Goal: Task Accomplishment & Management: Use online tool/utility

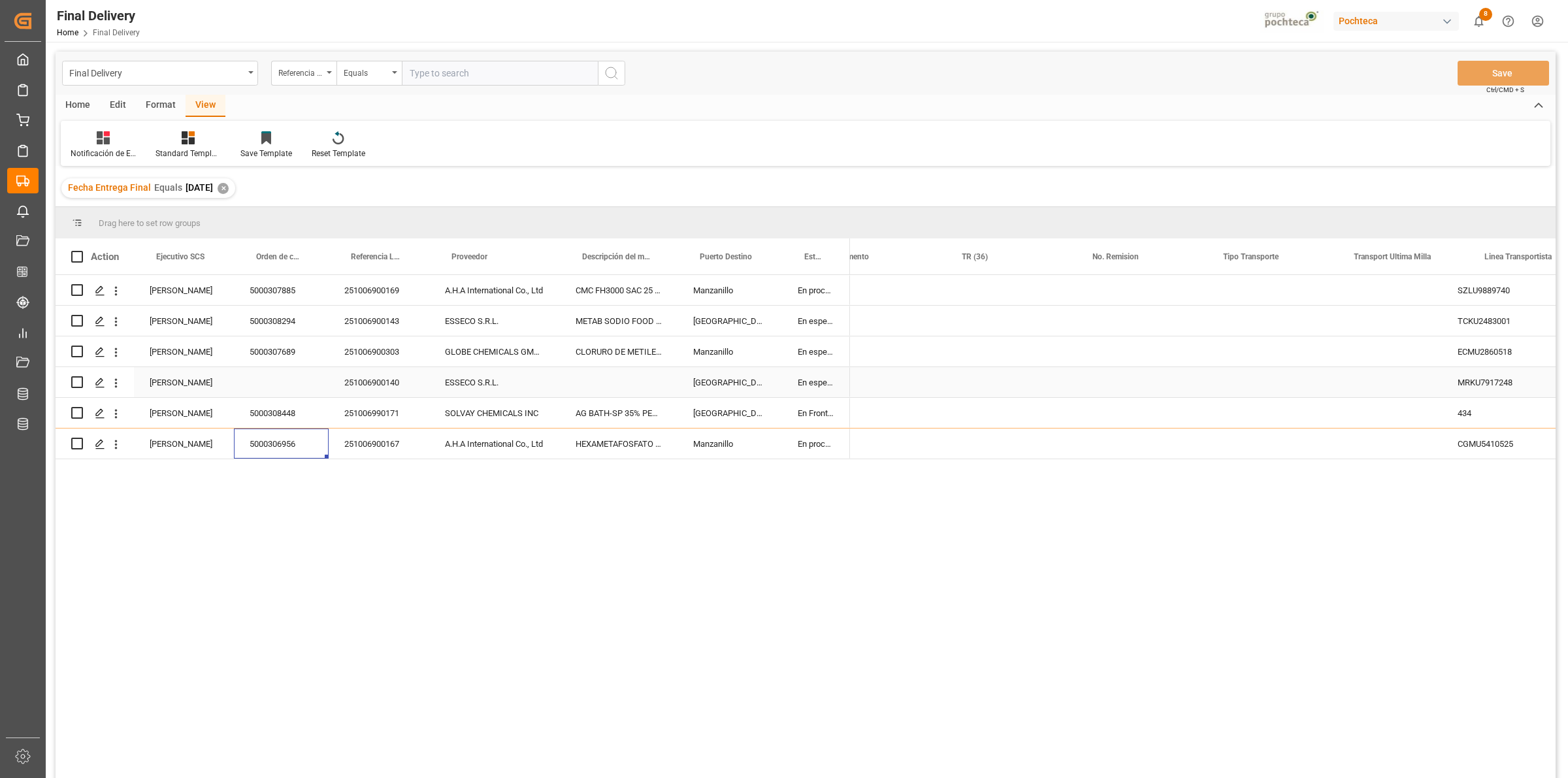
scroll to position [0, 756]
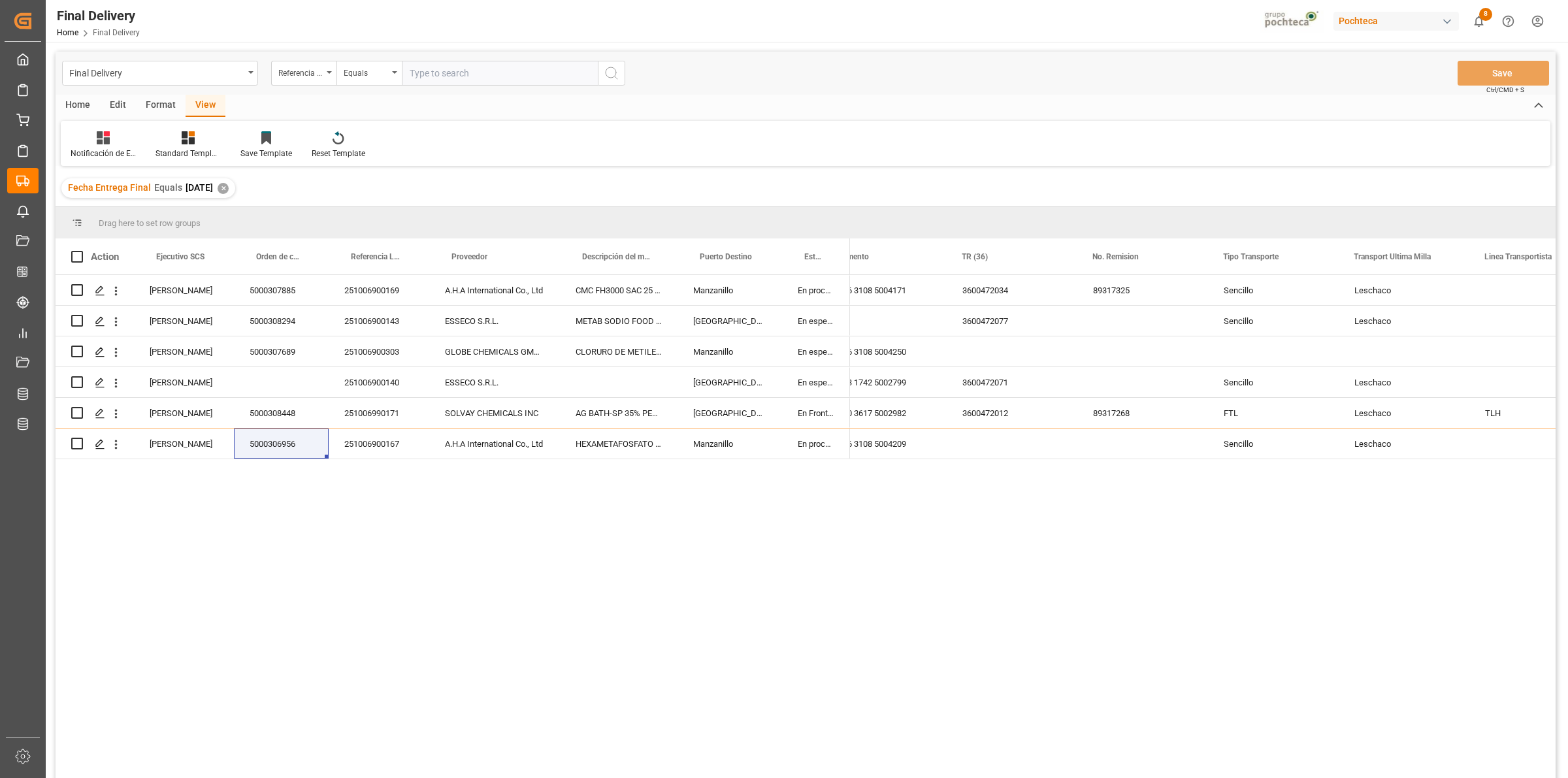
click at [229, 186] on div "✕" at bounding box center [223, 188] width 11 height 11
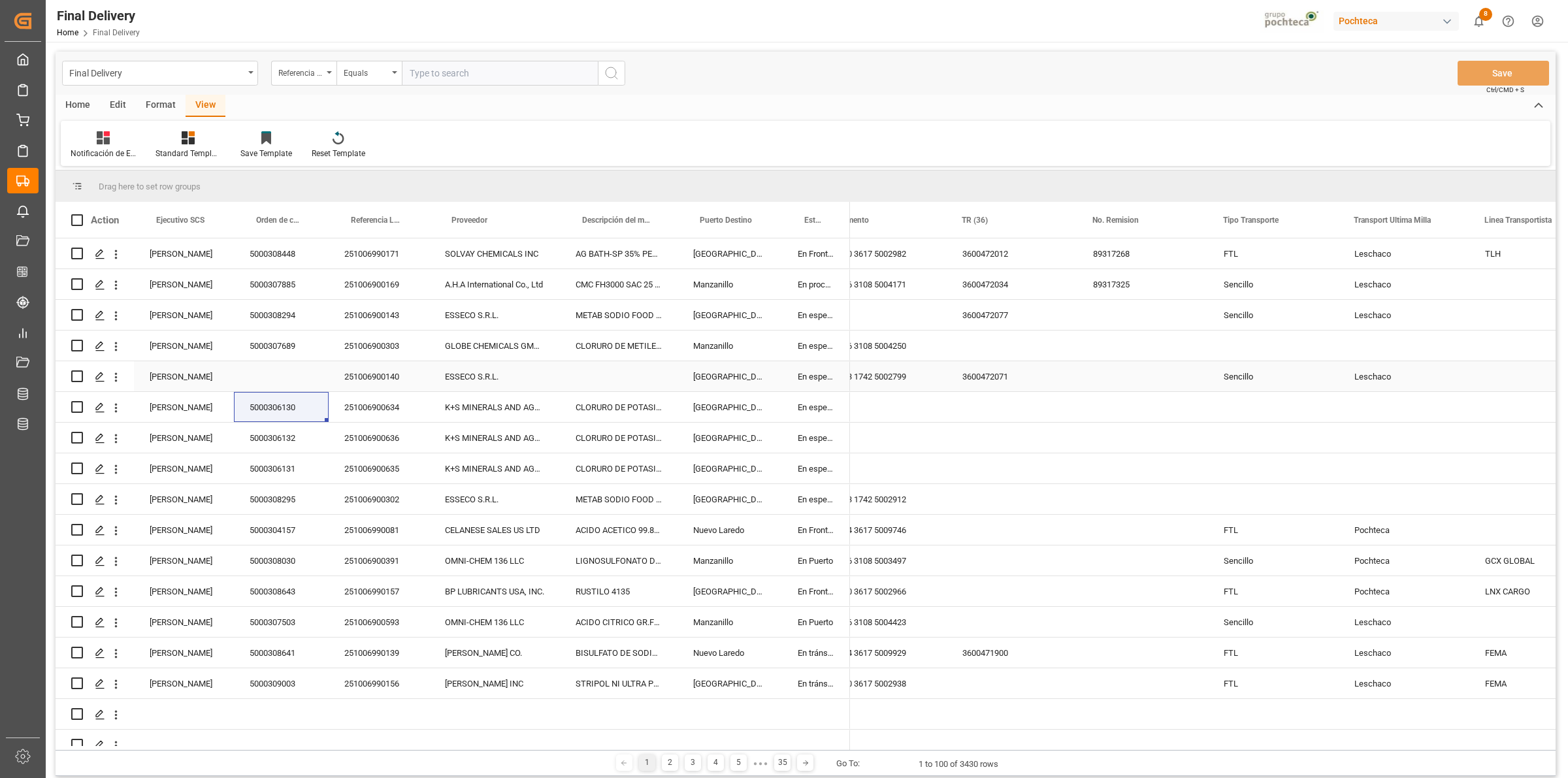
click at [987, 361] on div "3600472071" at bounding box center [1011, 376] width 131 height 30
click at [987, 343] on div "Press SPACE to select this row." at bounding box center [1011, 346] width 131 height 30
click at [997, 353] on input "Press SPACE to select this row." at bounding box center [1012, 354] width 110 height 25
type input "PTE OK EN SAP"
click at [1108, 351] on div "Press SPACE to select this row." at bounding box center [1142, 346] width 131 height 30
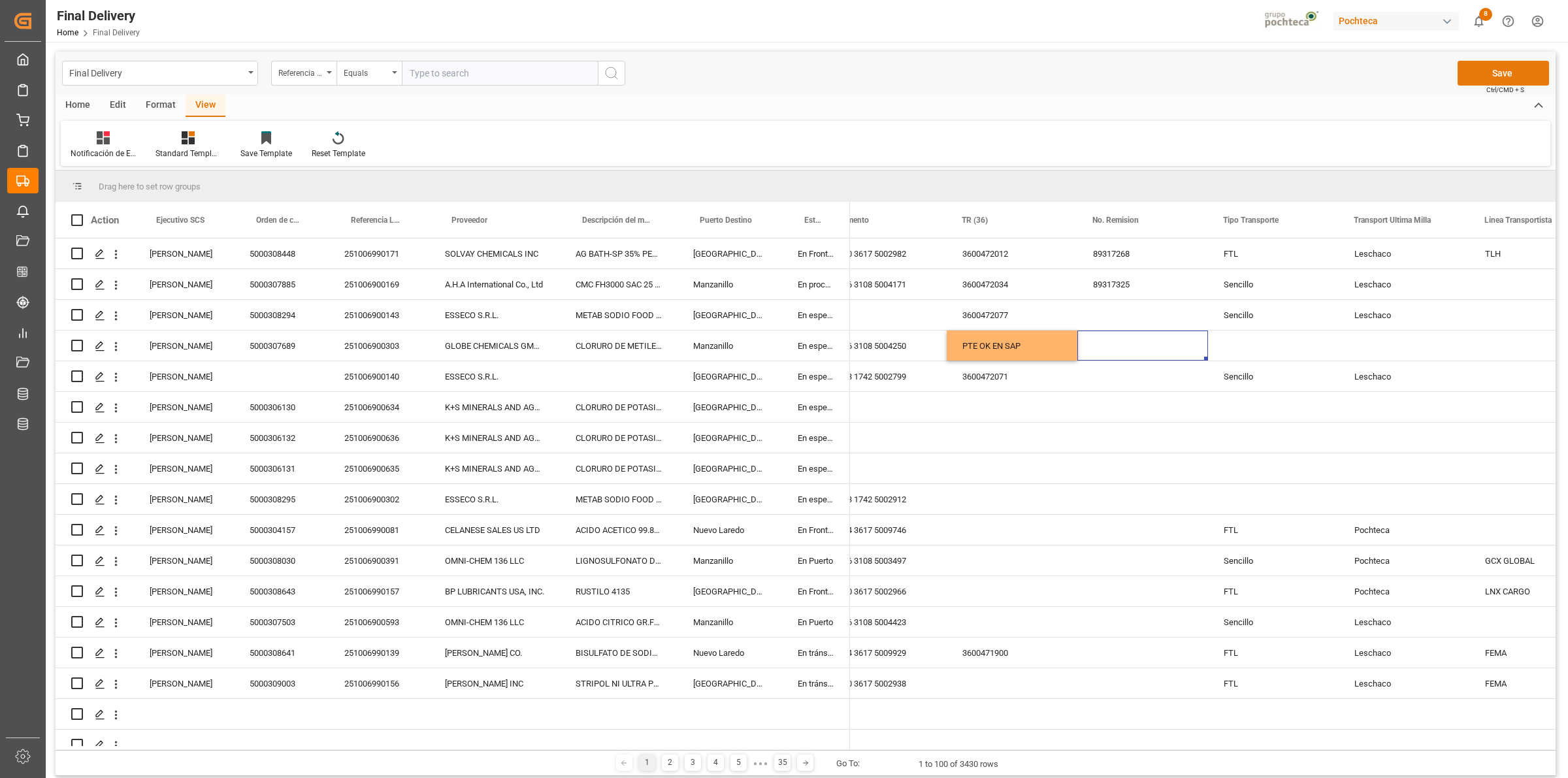
click at [1490, 73] on button "Save" at bounding box center [1503, 73] width 92 height 25
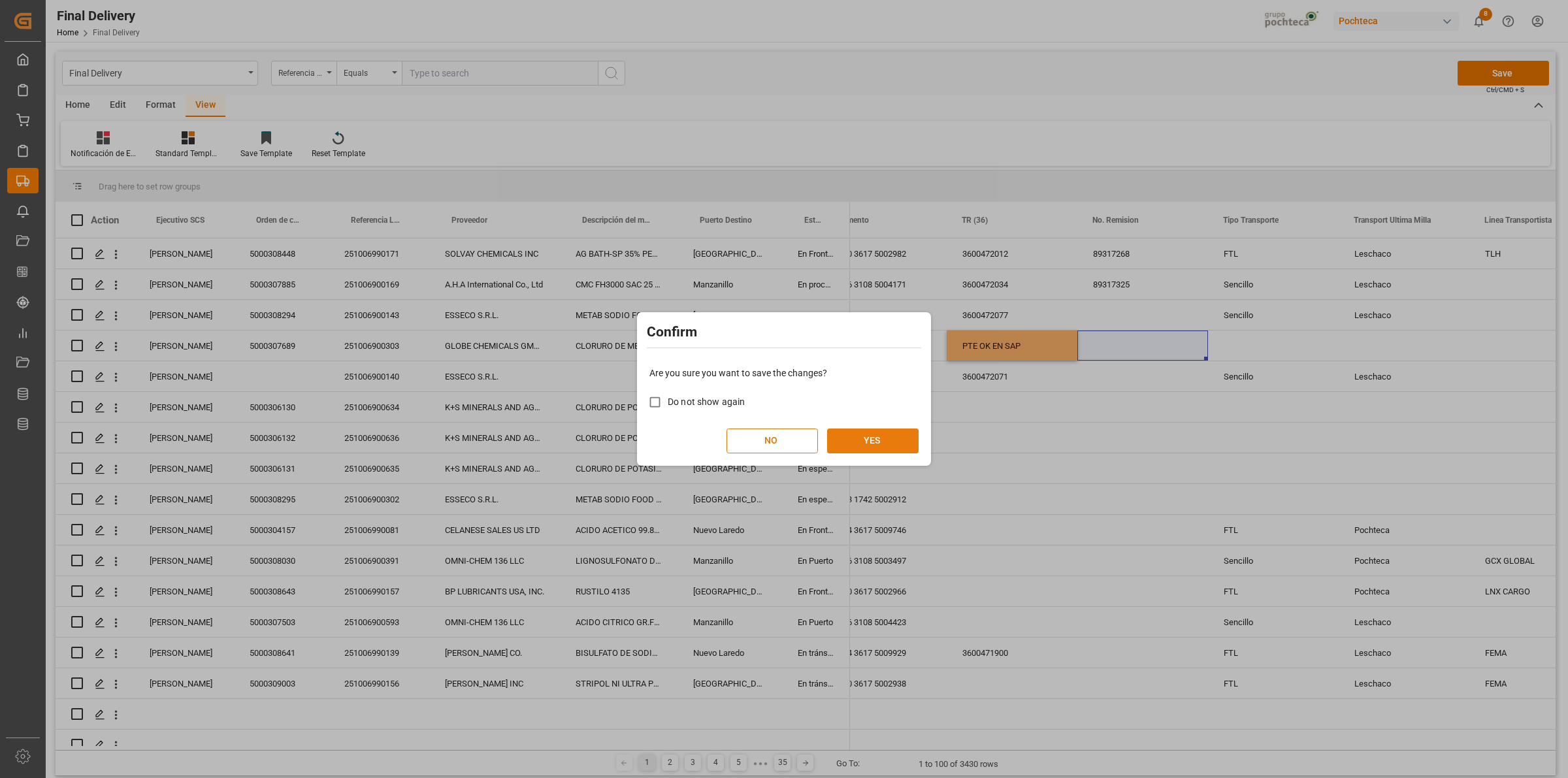
click at [906, 432] on button "YES" at bounding box center [873, 442] width 92 height 25
